Goal: Transaction & Acquisition: Purchase product/service

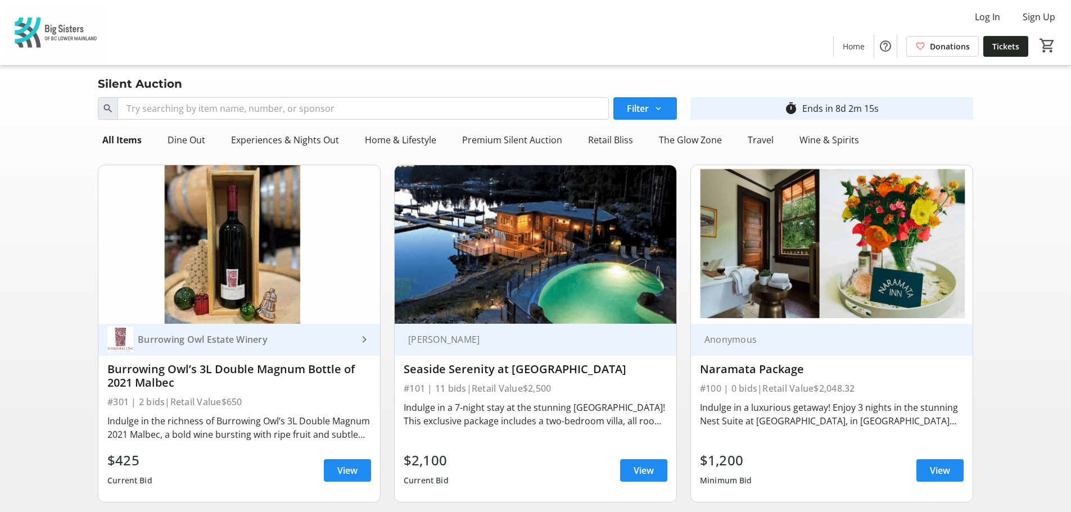
scroll to position [56, 0]
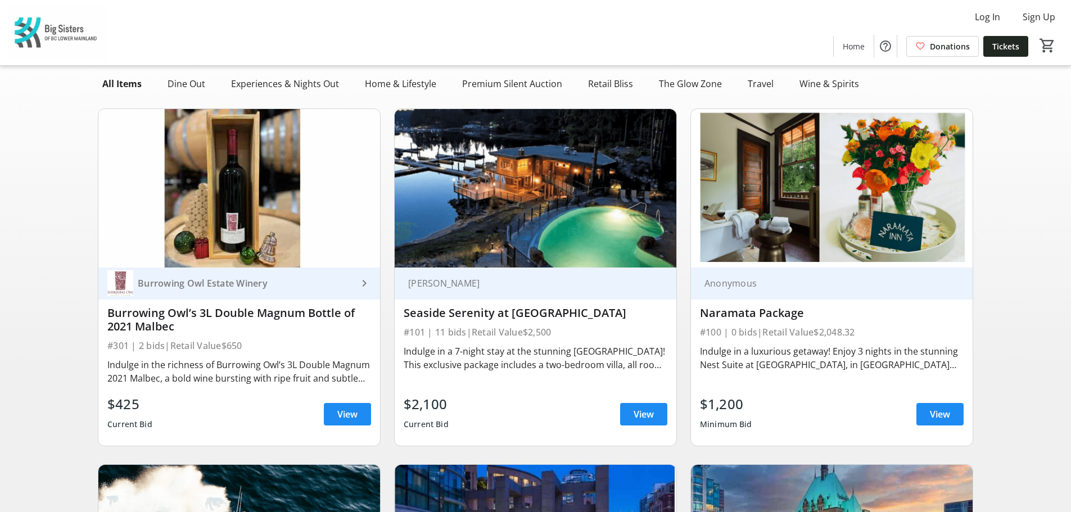
click at [927, 366] on div "Indulge in a luxurious getaway! Enjoy 3 nights in the stunning Nest Suite at [G…" at bounding box center [832, 358] width 264 height 27
click at [876, 355] on div "Indulge in a luxurious getaway! Enjoy 3 nights in the stunning Nest Suite at [G…" at bounding box center [832, 358] width 264 height 27
click at [920, 410] on span at bounding box center [939, 414] width 47 height 27
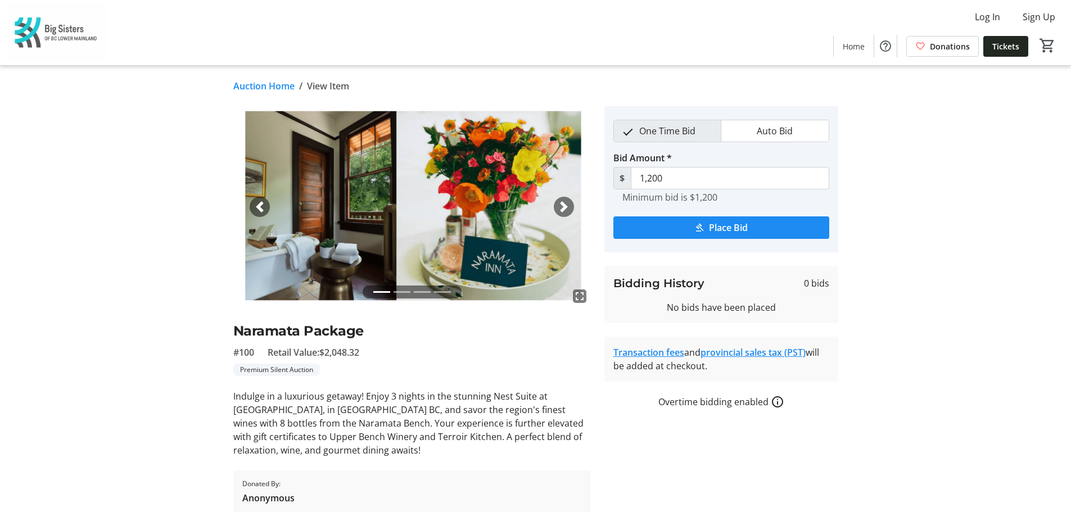
scroll to position [44, 0]
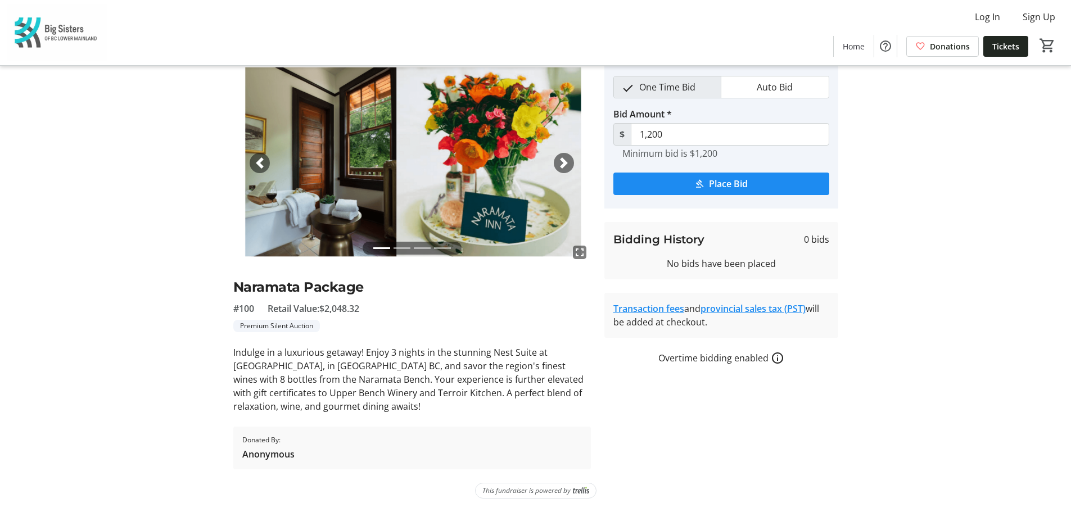
click at [560, 165] on span "button" at bounding box center [563, 162] width 11 height 11
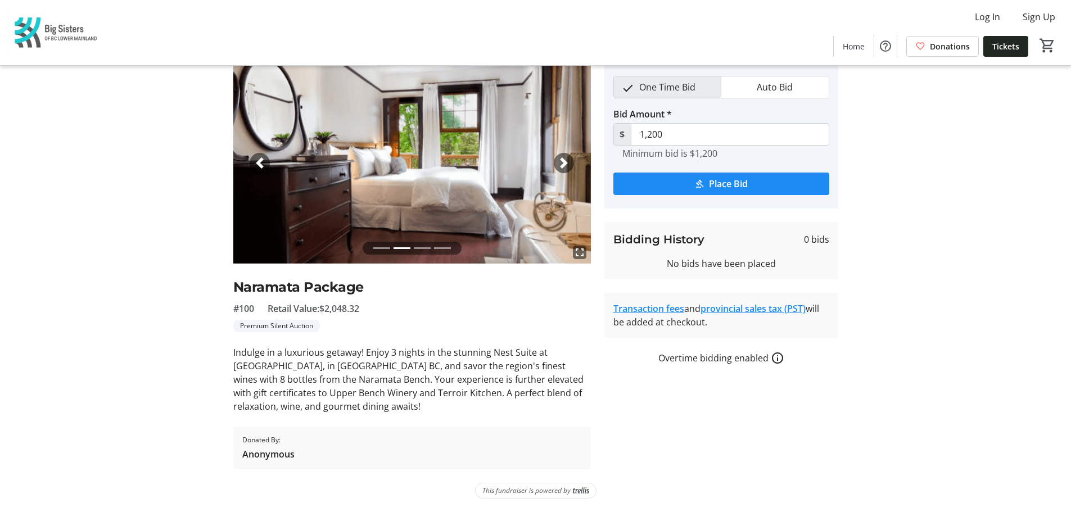
click at [560, 165] on span "button" at bounding box center [563, 162] width 11 height 11
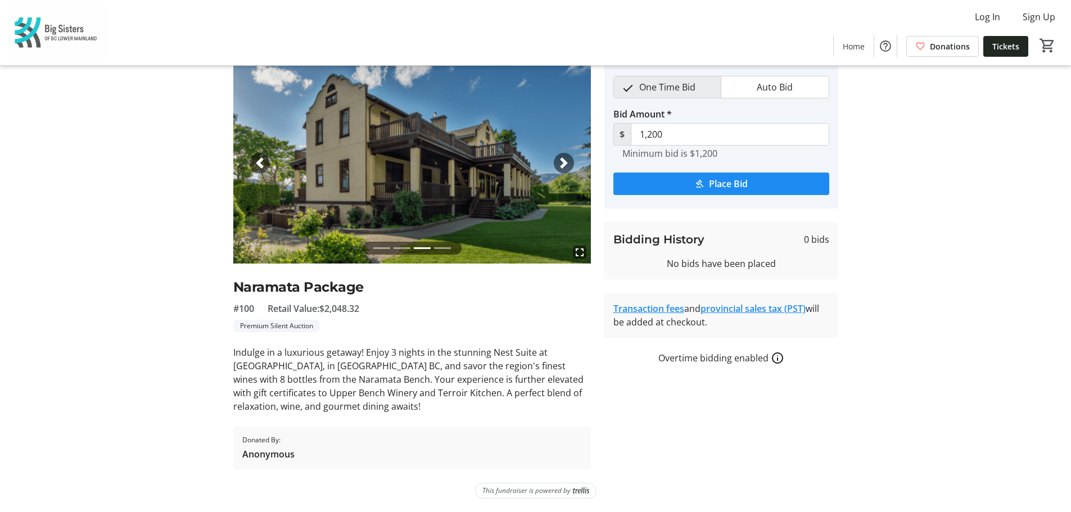
click at [560, 165] on span "button" at bounding box center [563, 162] width 11 height 11
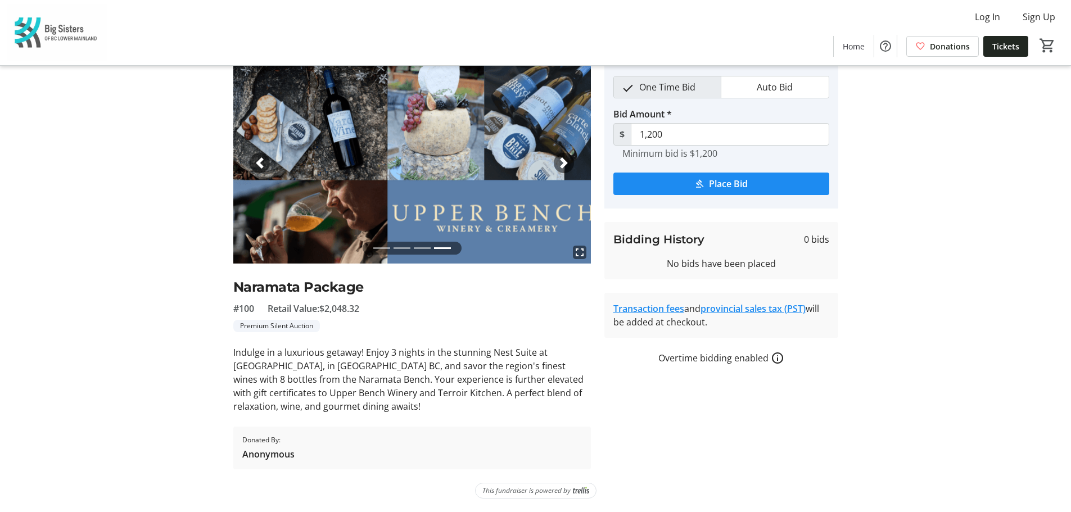
click at [560, 165] on span "button" at bounding box center [563, 162] width 11 height 11
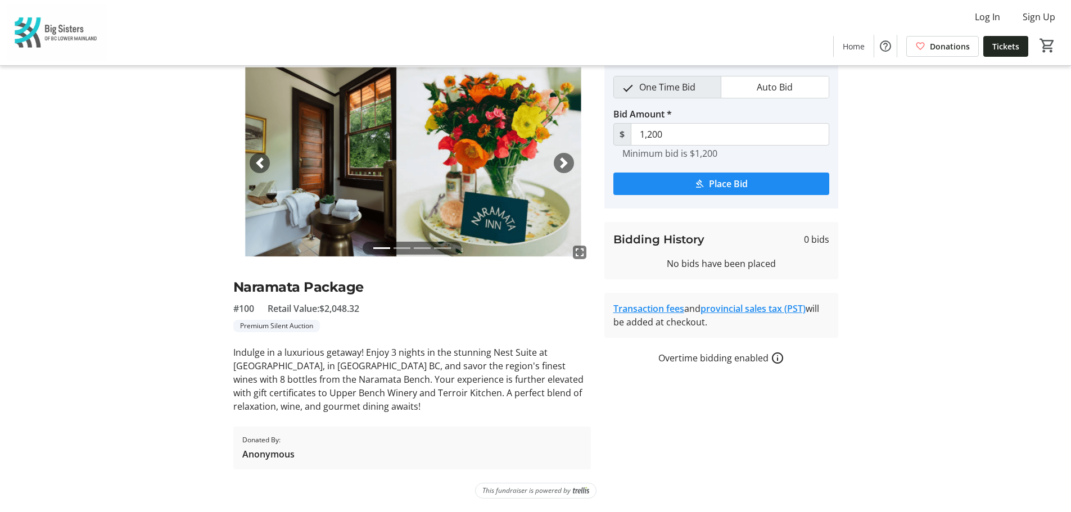
click at [560, 165] on span "button" at bounding box center [563, 162] width 11 height 11
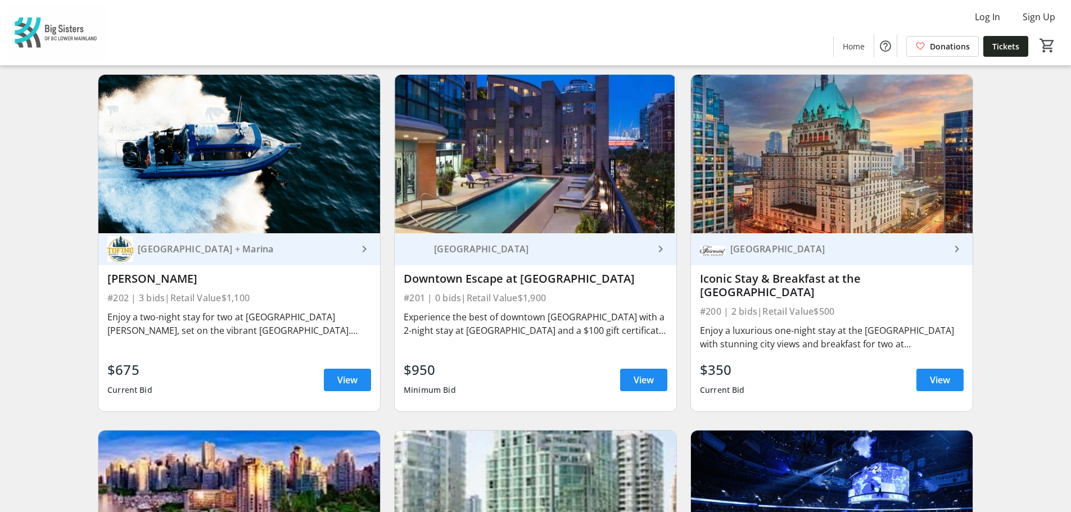
scroll to position [506, 0]
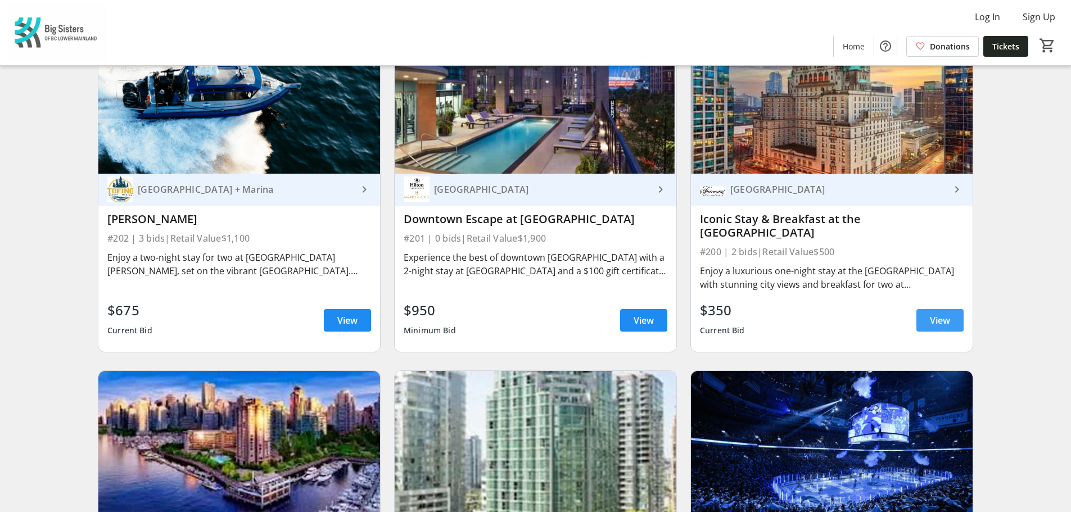
click at [938, 314] on span "View" at bounding box center [940, 320] width 20 height 13
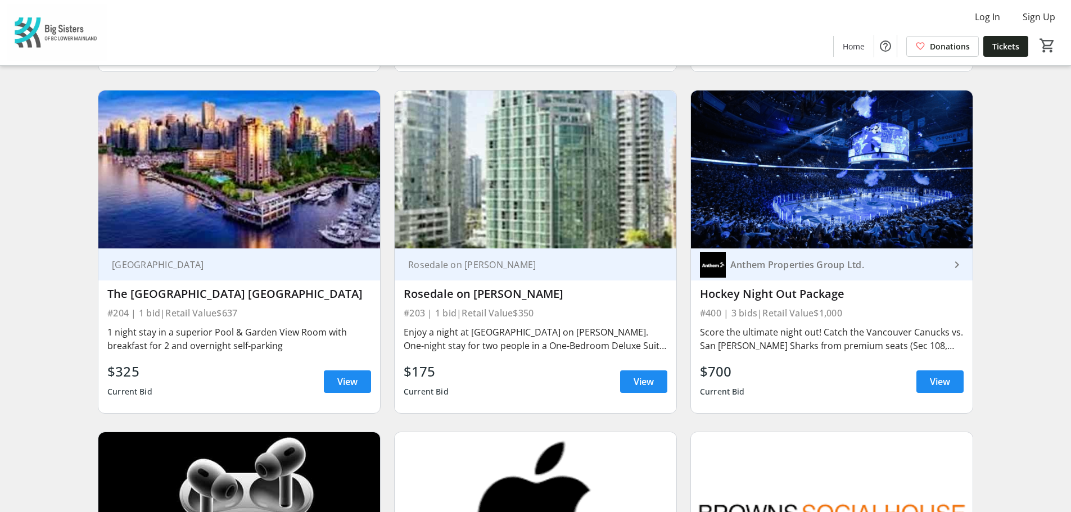
scroll to position [787, 0]
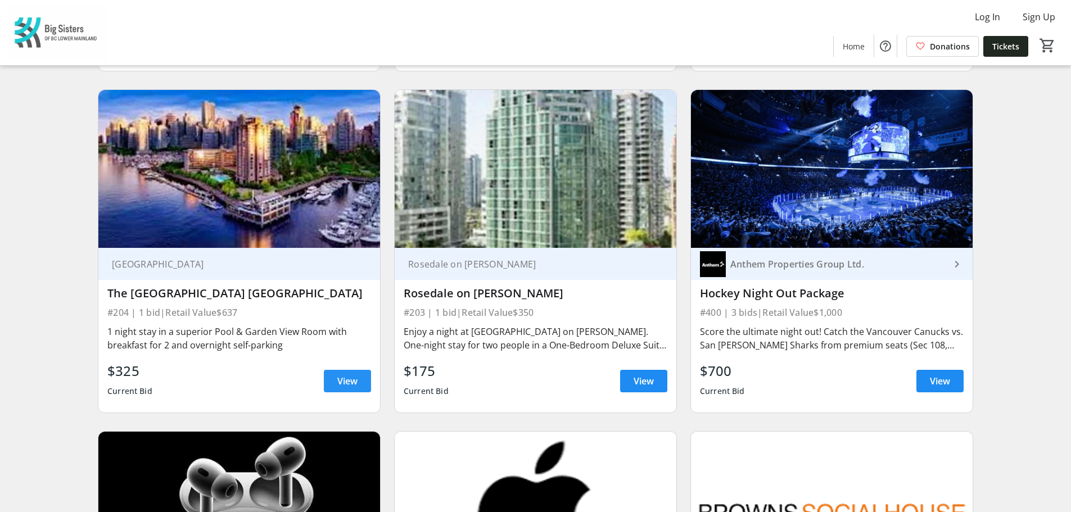
click at [340, 368] on span at bounding box center [347, 381] width 47 height 27
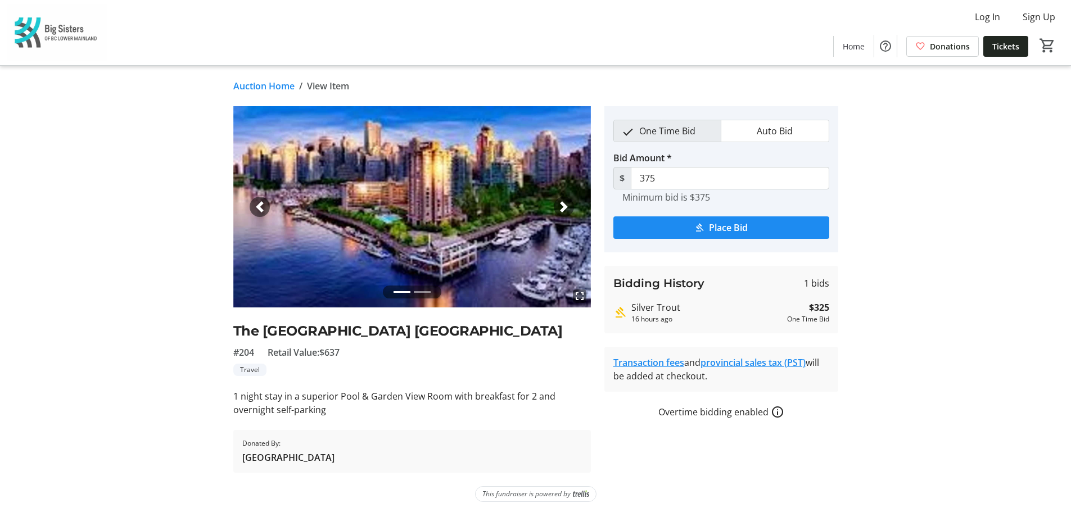
scroll to position [3, 0]
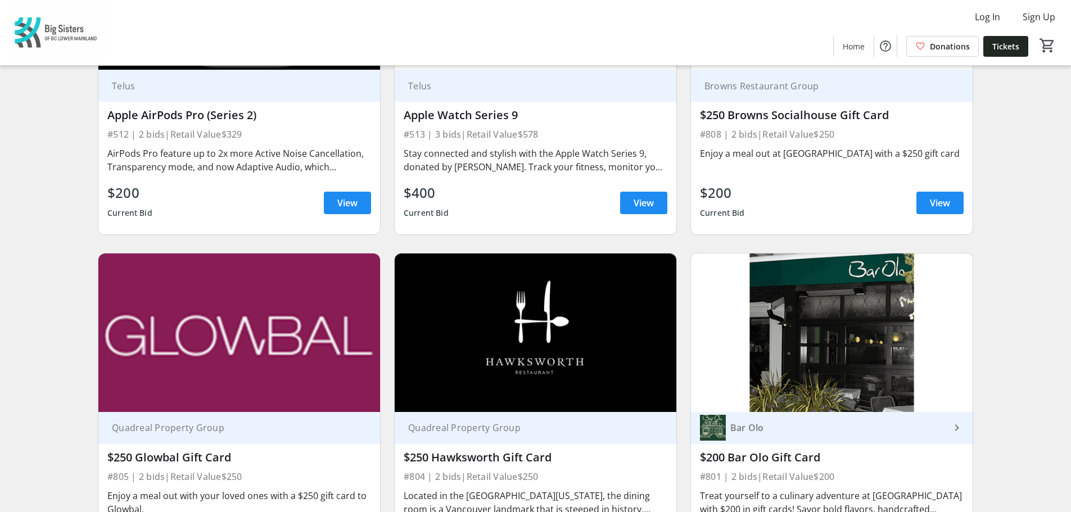
scroll to position [1237, 0]
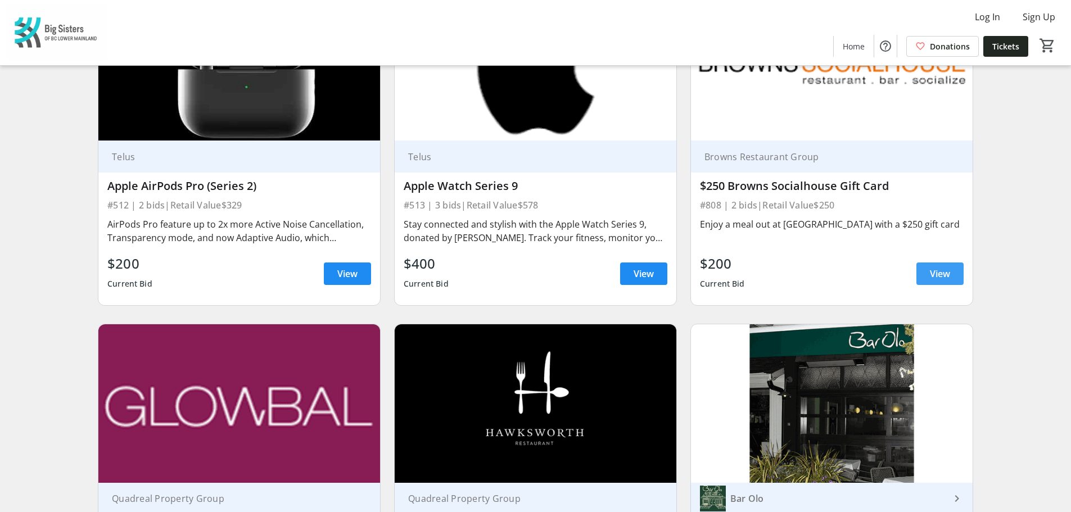
click at [957, 263] on span at bounding box center [939, 273] width 47 height 27
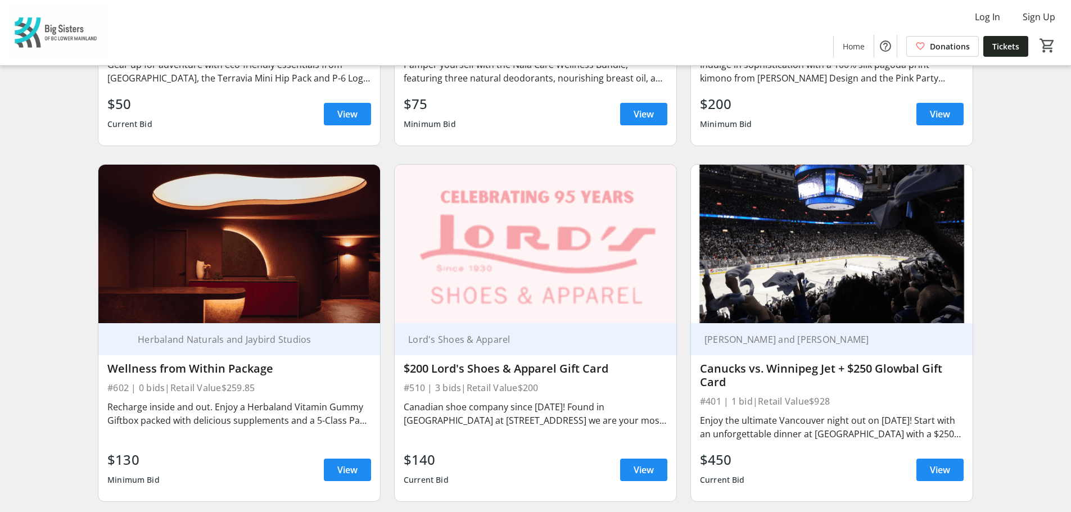
scroll to position [3823, 0]
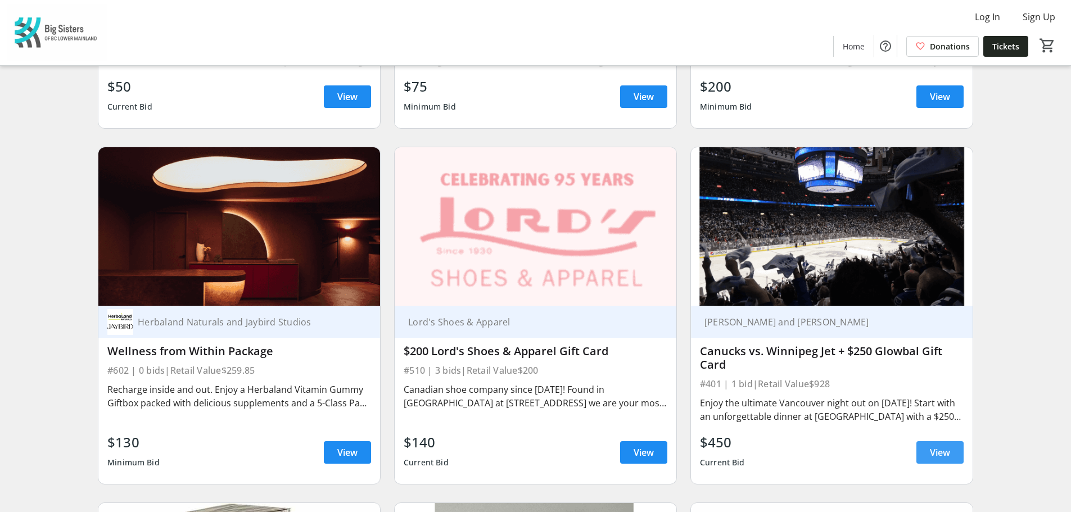
click at [932, 439] on span at bounding box center [939, 452] width 47 height 27
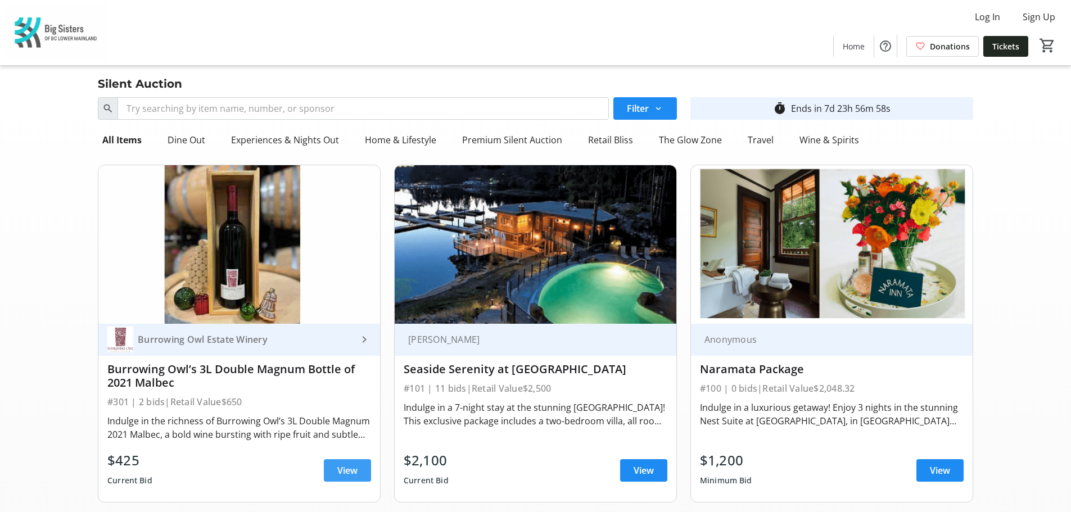
click at [354, 468] on span "View" at bounding box center [347, 470] width 20 height 13
click at [629, 473] on span at bounding box center [643, 470] width 47 height 27
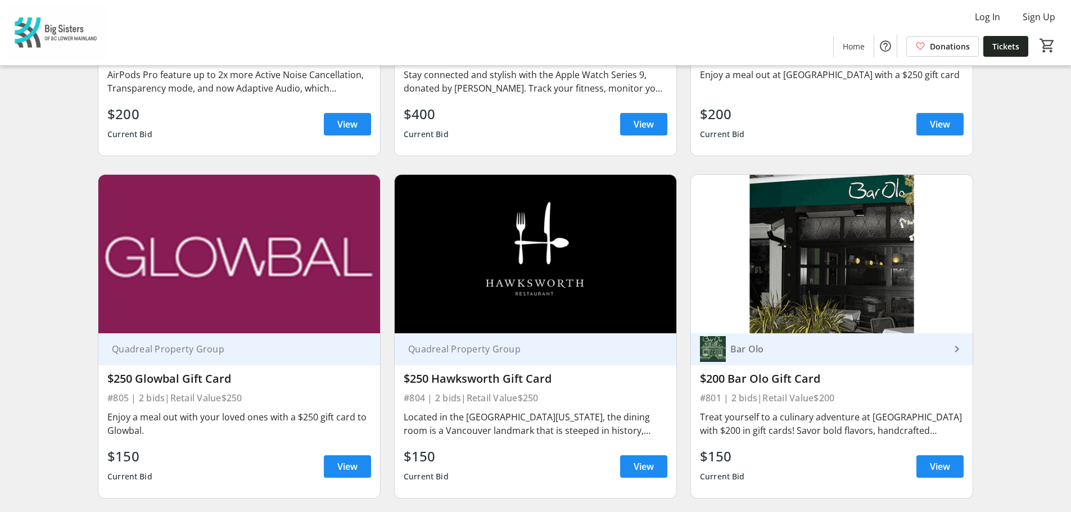
scroll to position [1405, 0]
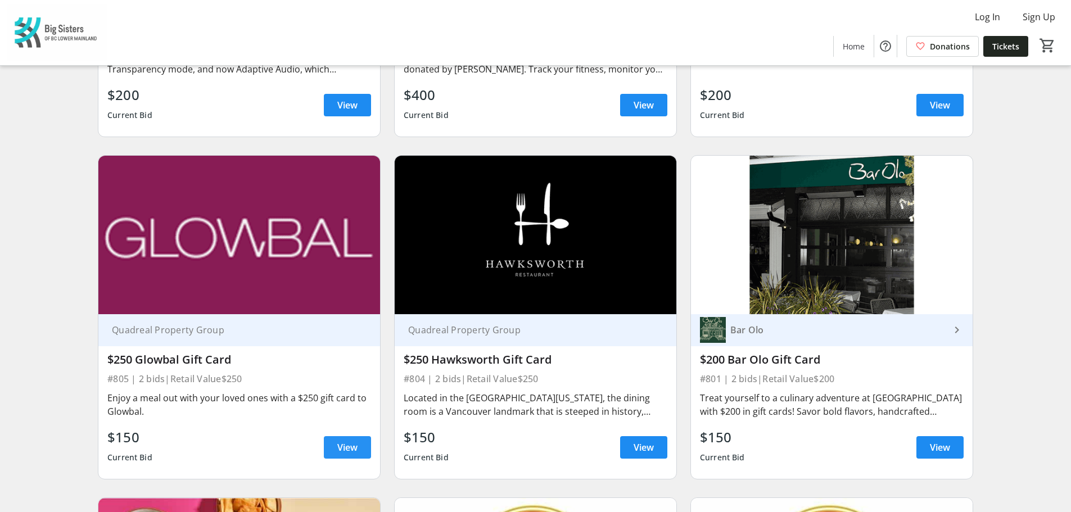
click at [341, 441] on span "View" at bounding box center [347, 447] width 20 height 13
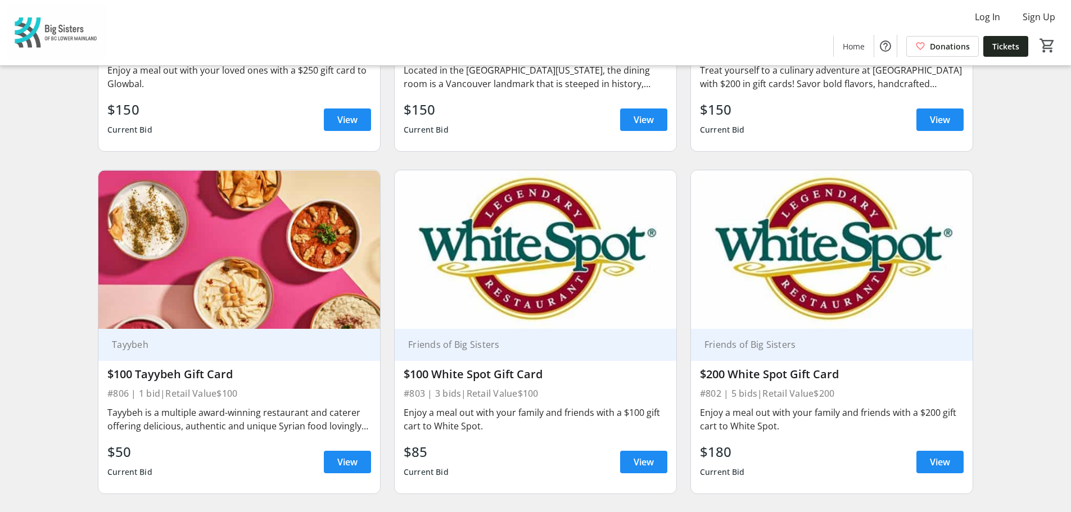
scroll to position [1743, 0]
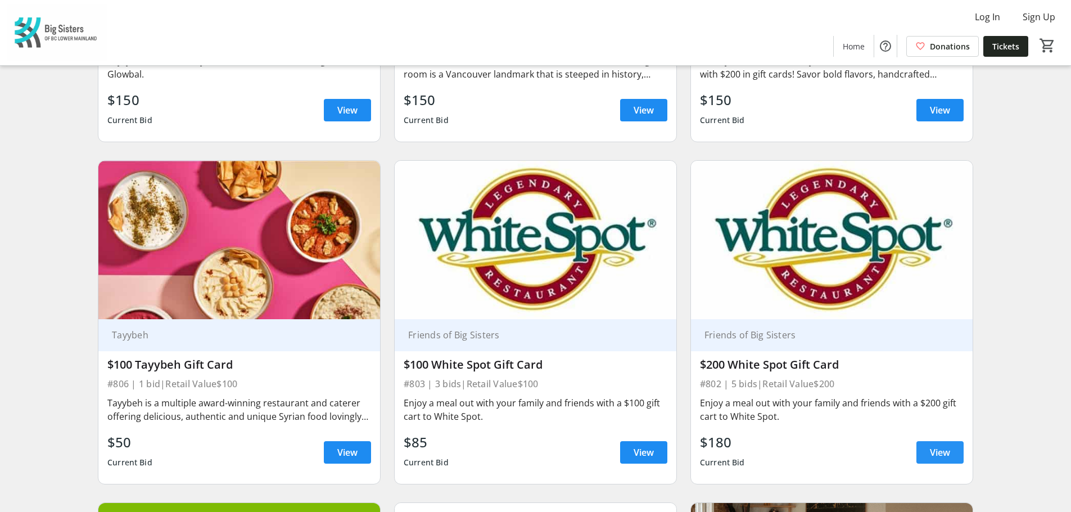
click at [946, 446] on span "View" at bounding box center [940, 452] width 20 height 13
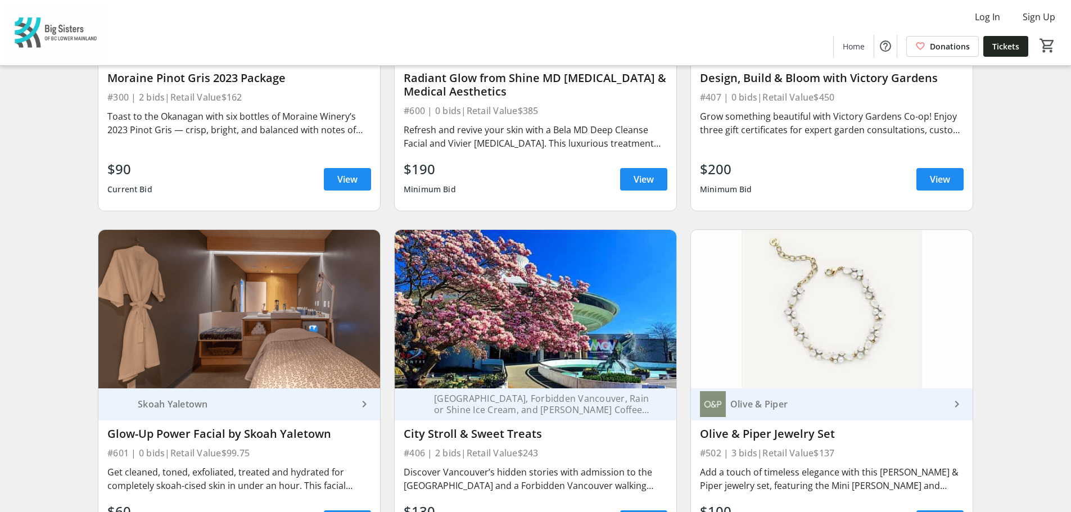
scroll to position [3092, 0]
